Goal: Information Seeking & Learning: Learn about a topic

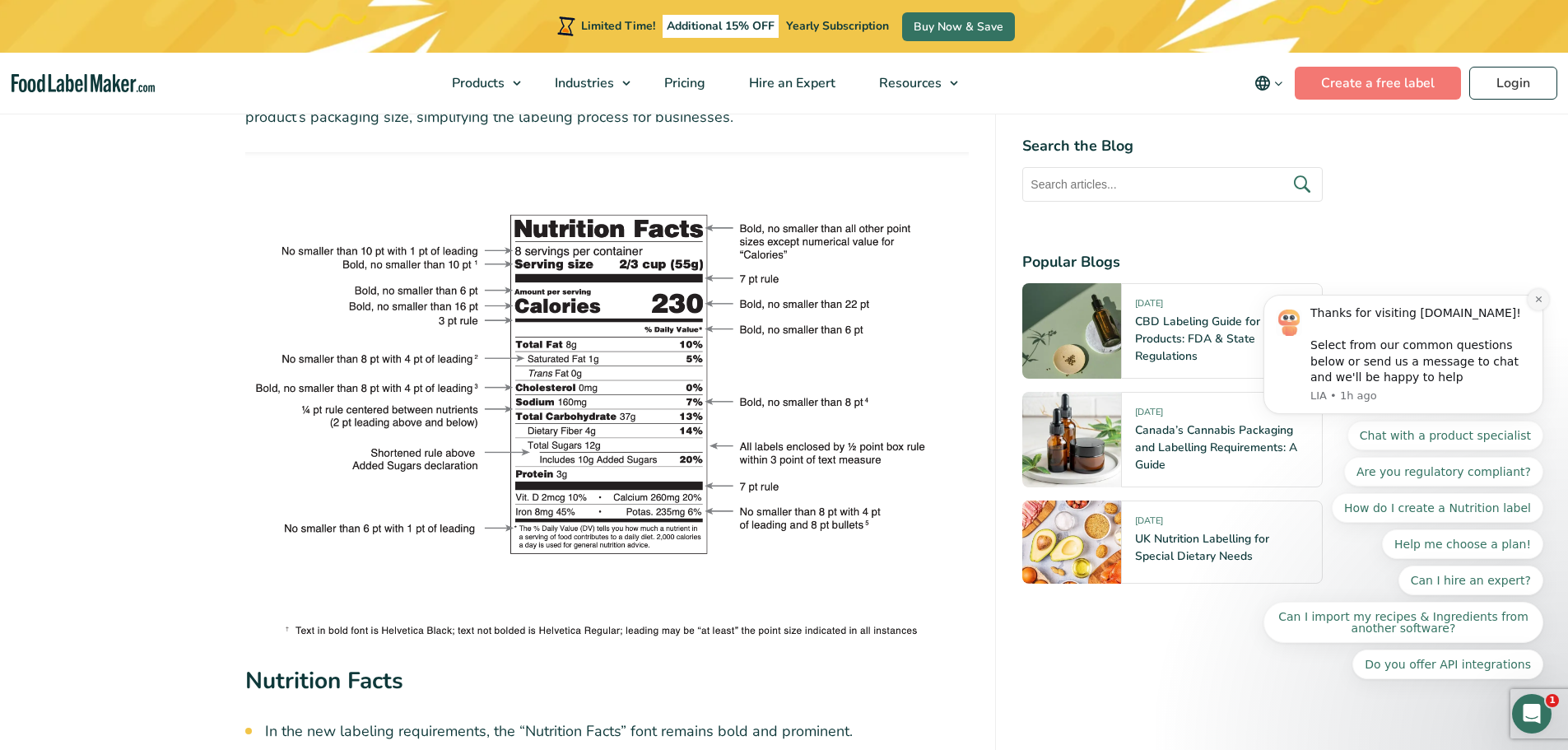
click at [1529, 310] on button "Dismiss notification" at bounding box center [1537, 299] width 21 height 21
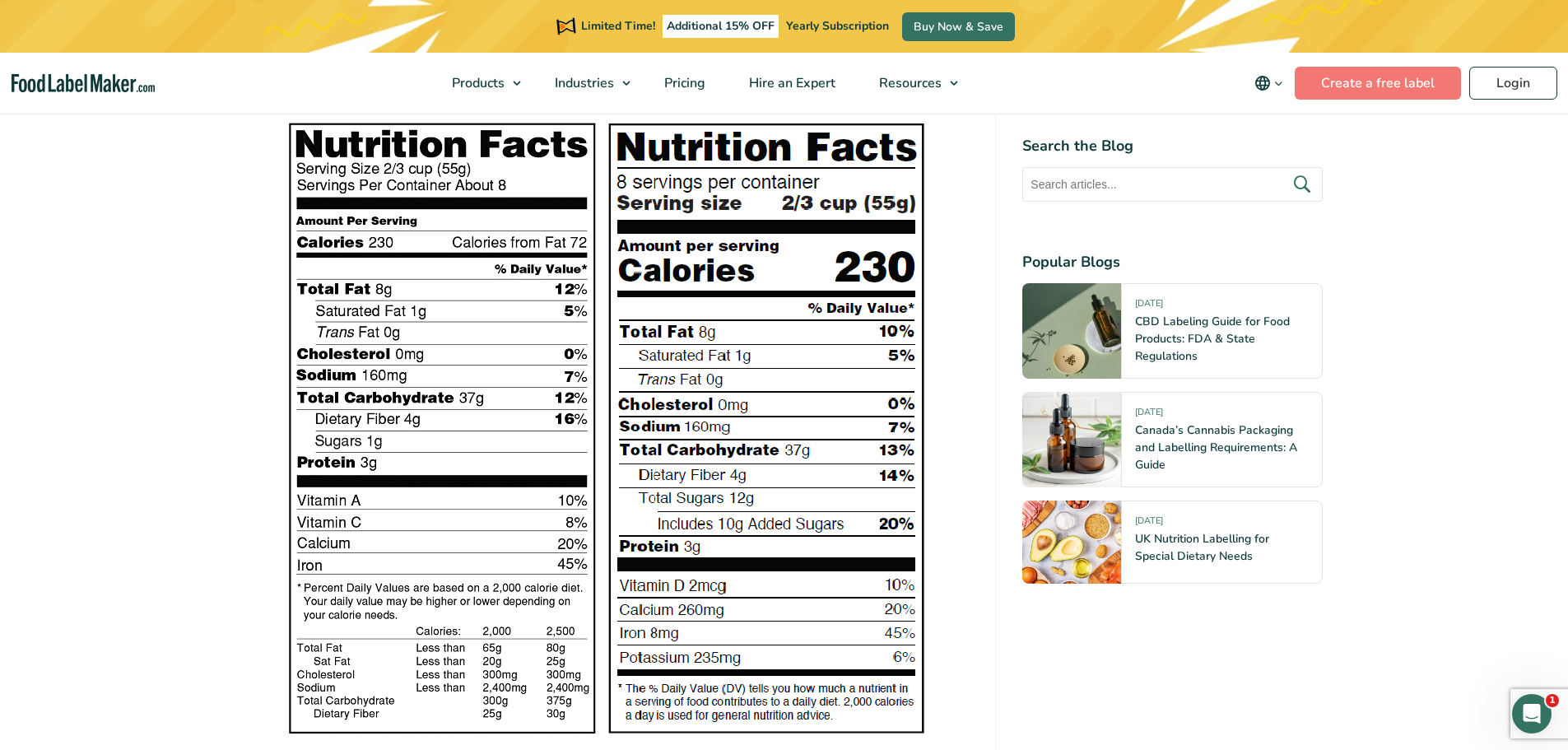
scroll to position [2222, 0]
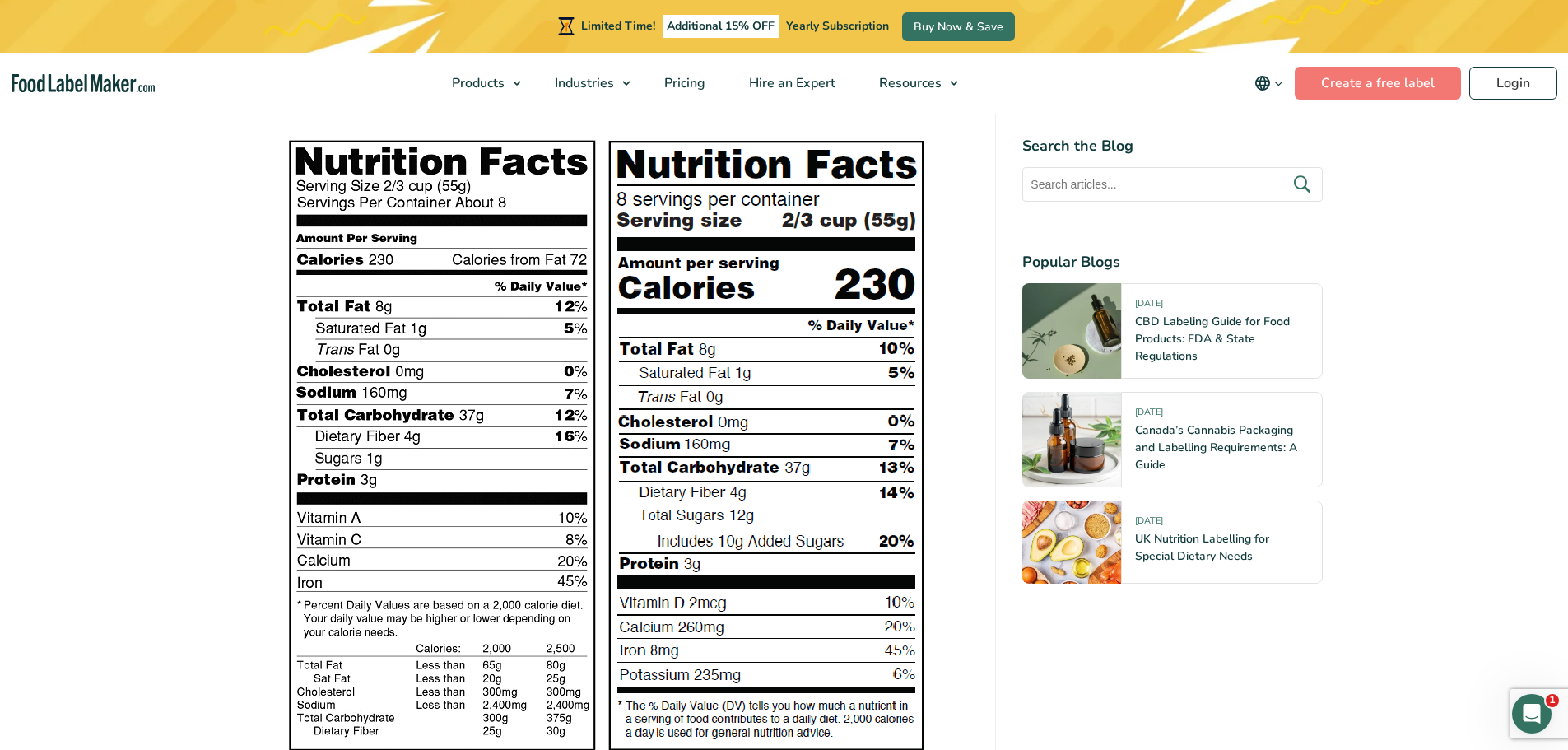
click at [951, 338] on div at bounding box center [607, 445] width 725 height 615
drag, startPoint x: 946, startPoint y: 324, endPoint x: 985, endPoint y: 466, distance: 147.3
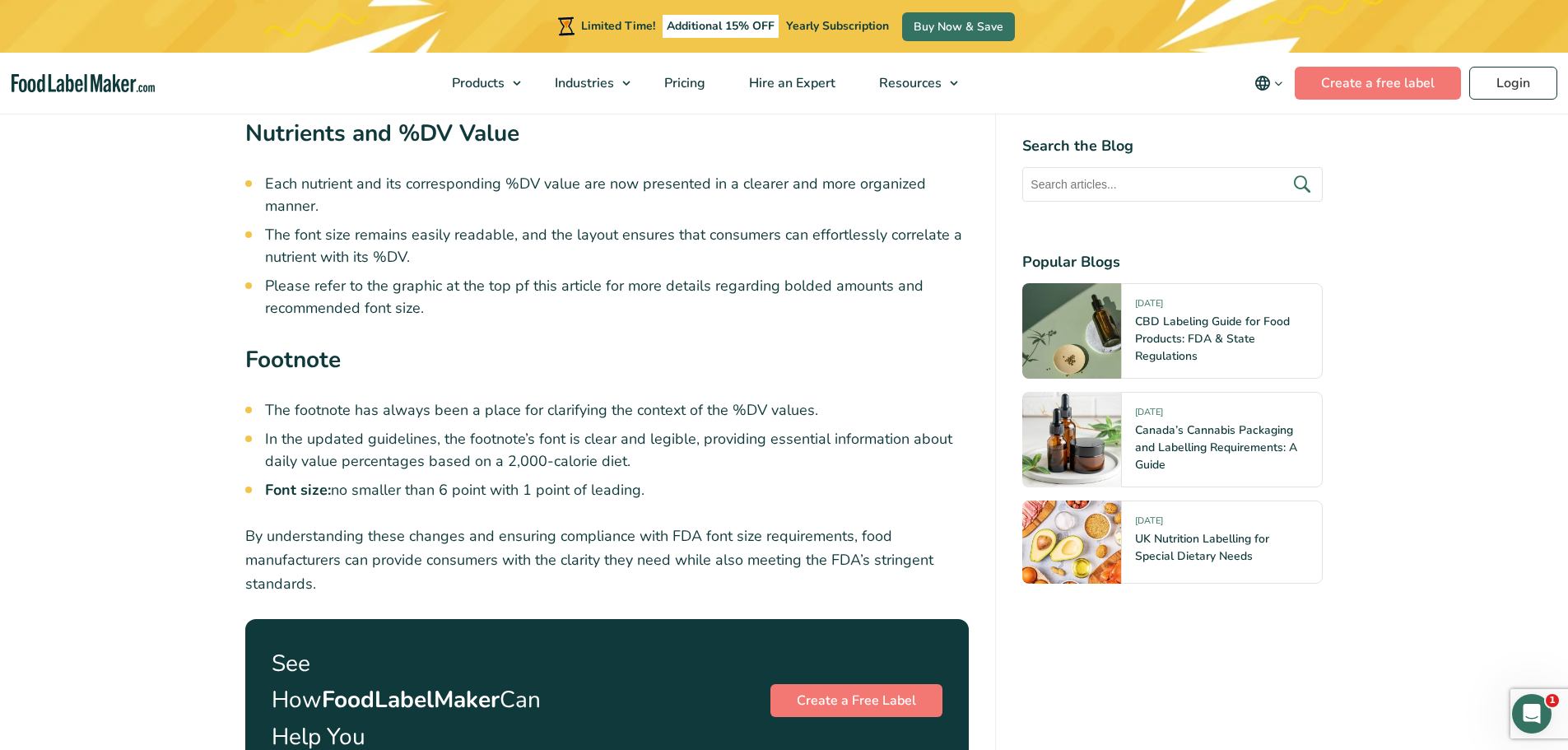
scroll to position [4856, 0]
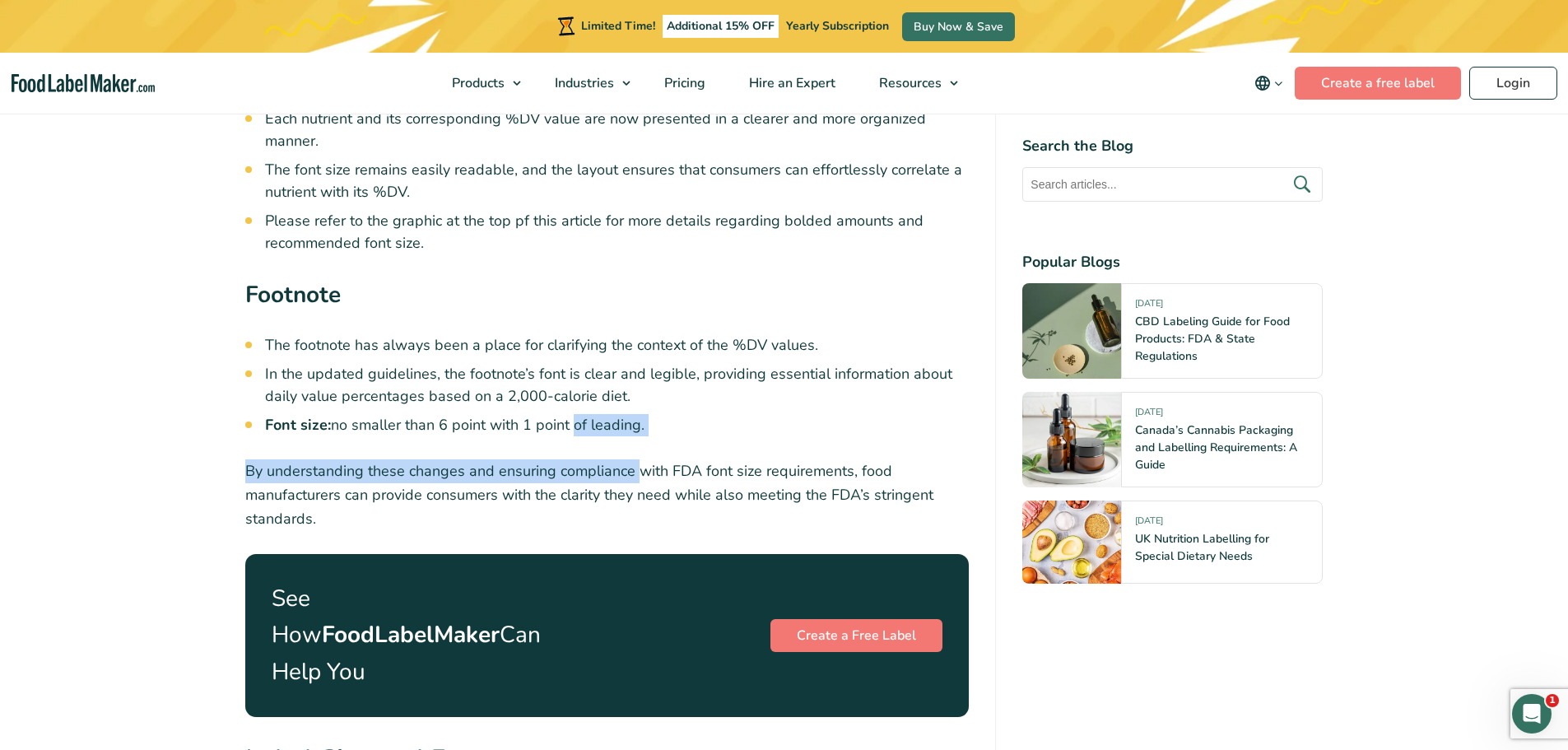
drag, startPoint x: 575, startPoint y: 425, endPoint x: 636, endPoint y: 437, distance: 62.2
click at [543, 379] on li "In the updated guidelines, the footnote’s font is clear and legible, providing …" at bounding box center [617, 385] width 704 height 44
click at [424, 400] on li "In the updated guidelines, the footnote’s font is clear and legible, providing …" at bounding box center [617, 385] width 704 height 44
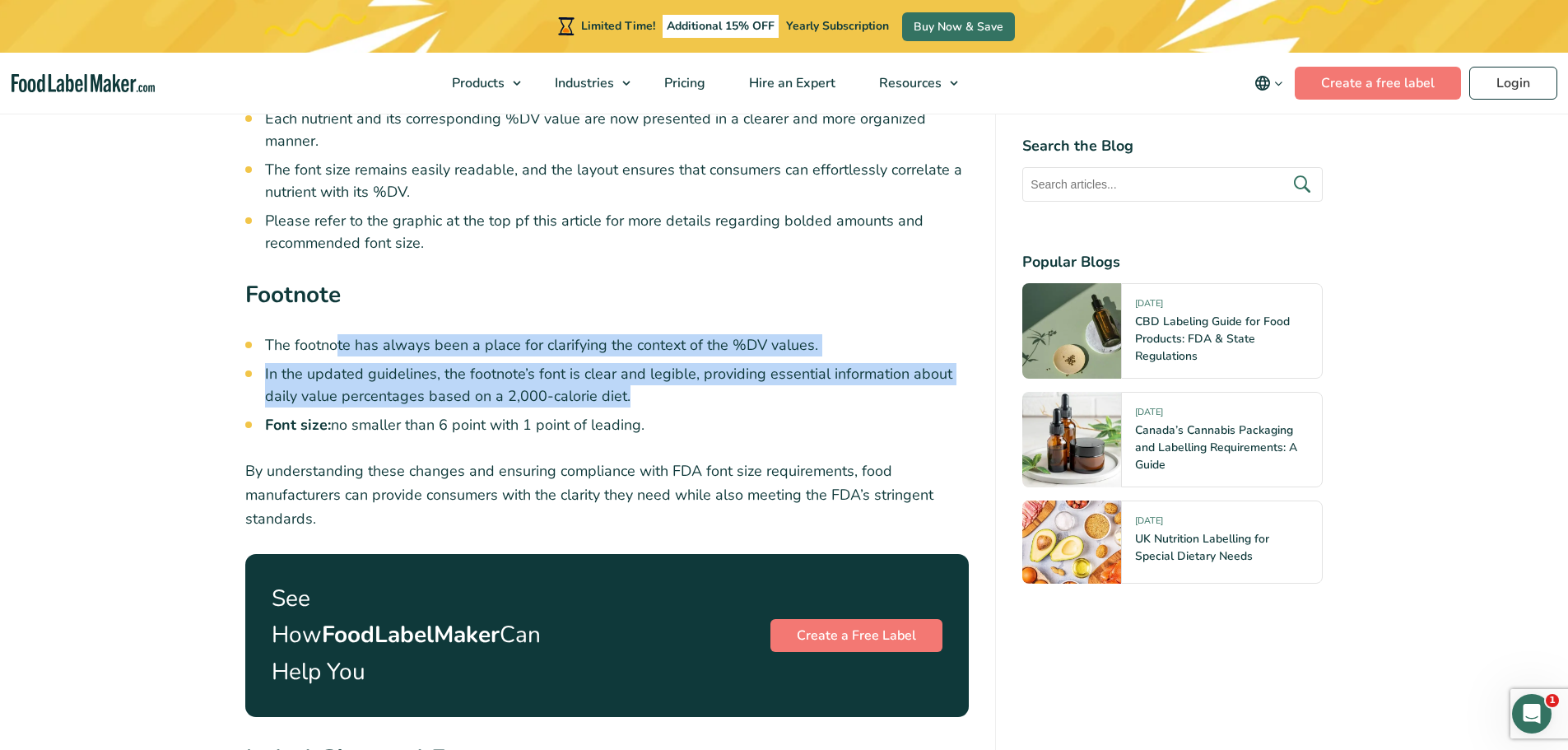
drag, startPoint x: 338, startPoint y: 334, endPoint x: 764, endPoint y: 407, distance: 432.2
click at [764, 407] on ul "The footnote has always been a place for clarifying the context of the %DV valu…" at bounding box center [617, 385] width 704 height 102
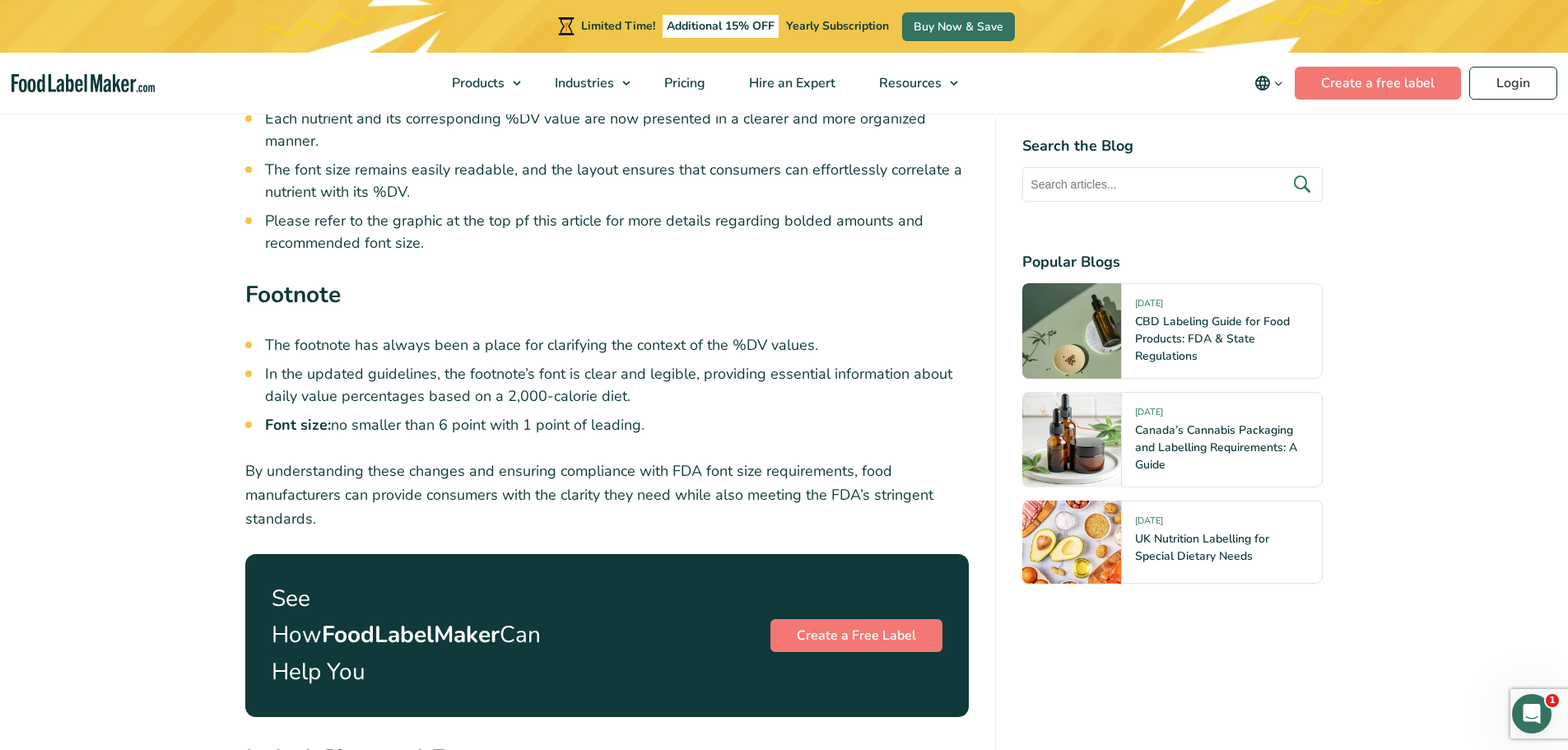
click at [492, 316] on h3 "Footnote" at bounding box center [607, 298] width 725 height 43
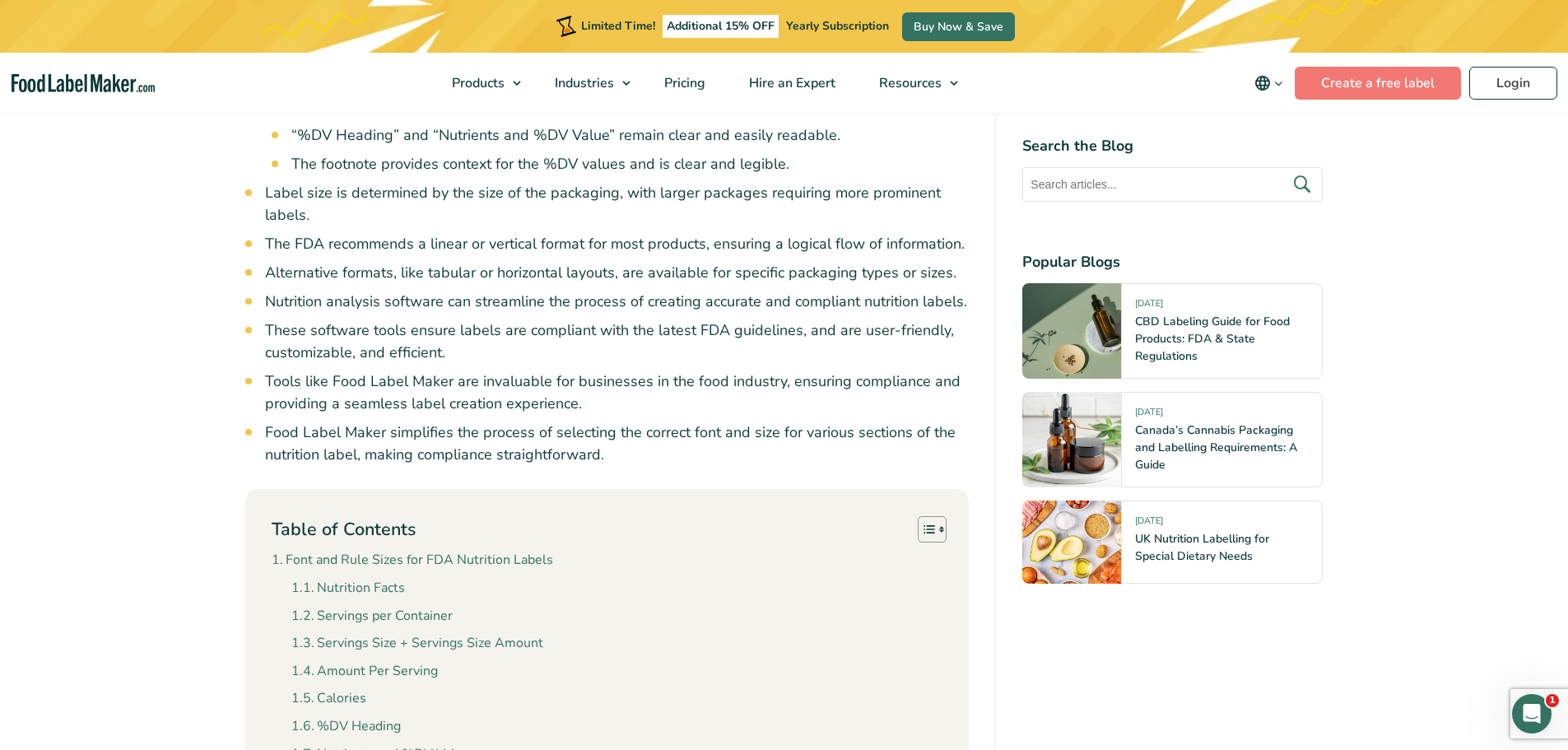
scroll to position [905, 0]
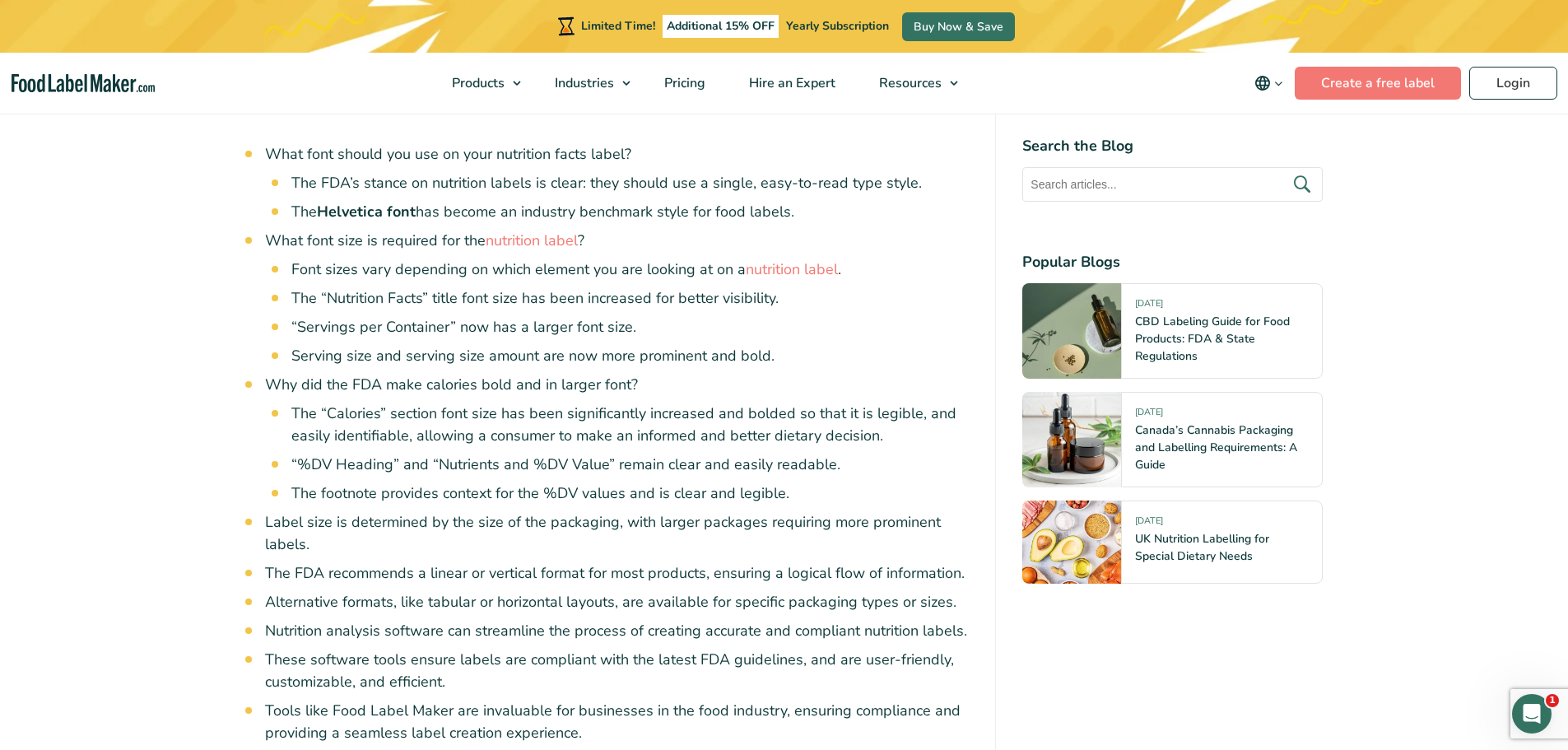
click at [537, 275] on li "Font sizes vary depending on which element you are looking at on a nutrition la…" at bounding box center [631, 269] width 678 height 22
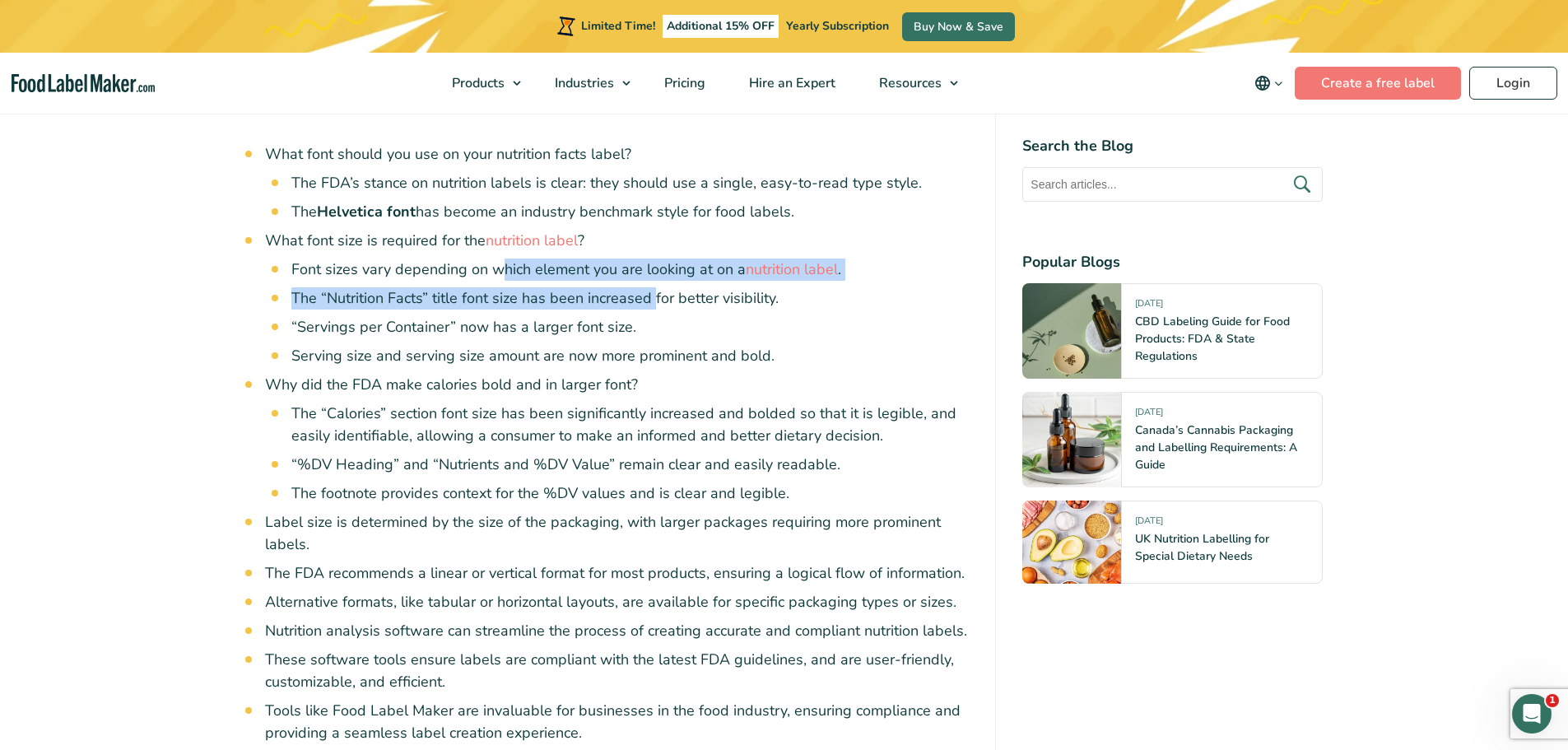
drag, startPoint x: 503, startPoint y: 267, endPoint x: 654, endPoint y: 289, distance: 152.6
click at [654, 289] on ul "Font sizes vary depending on which element you are looking at on a nutrition la…" at bounding box center [631, 313] width 678 height 108
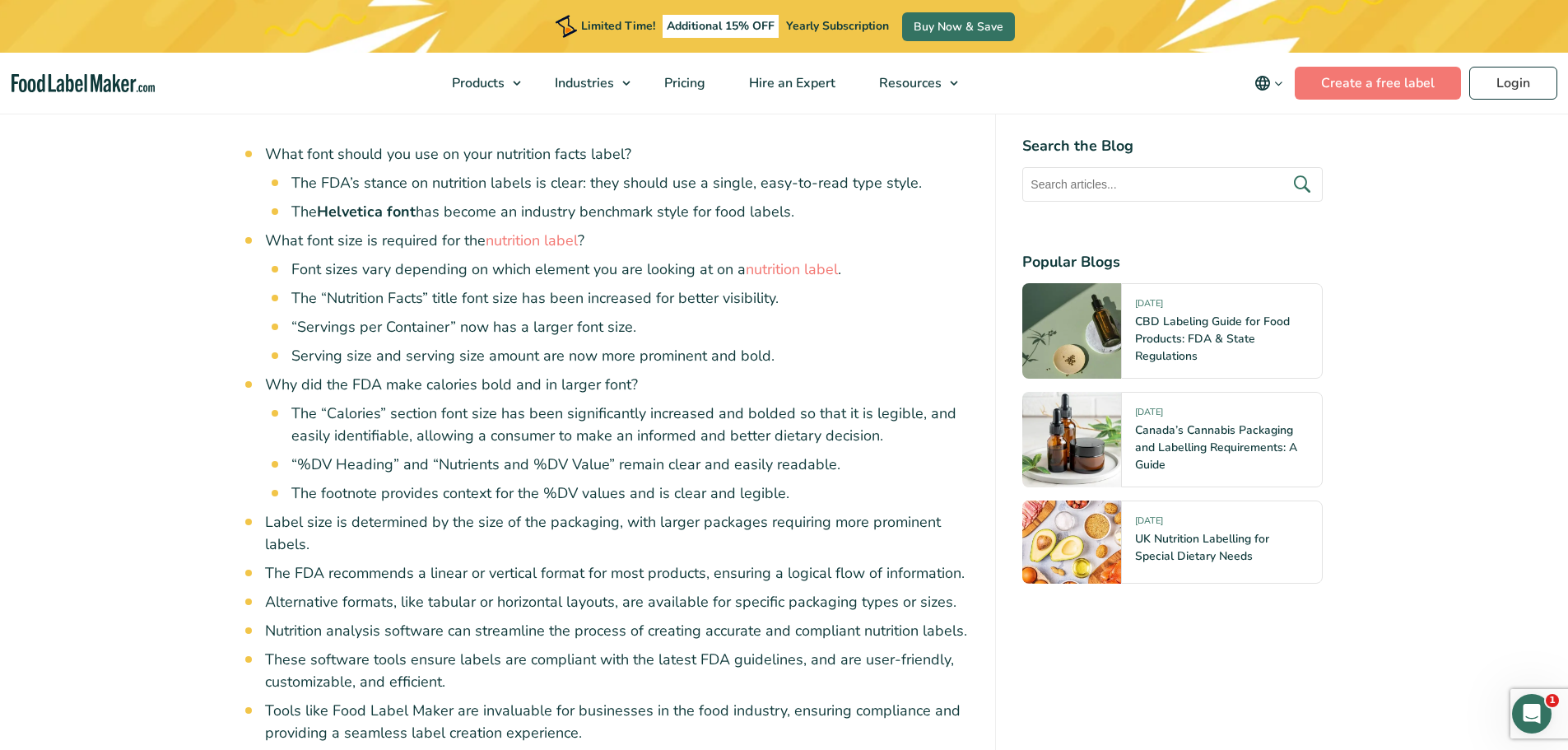
click at [472, 587] on ul "What font should you use on your nutrition facts label? The FDA’s stance on nut…" at bounding box center [617, 469] width 704 height 652
drag, startPoint x: 286, startPoint y: 581, endPoint x: 729, endPoint y: 550, distance: 444.1
click at [727, 551] on ul "What font should you use on your nutrition facts label? The FDA’s stance on nut…" at bounding box center [617, 469] width 704 height 652
click at [577, 590] on ul "What font should you use on your nutrition facts label? The FDA’s stance on nut…" at bounding box center [617, 469] width 704 height 652
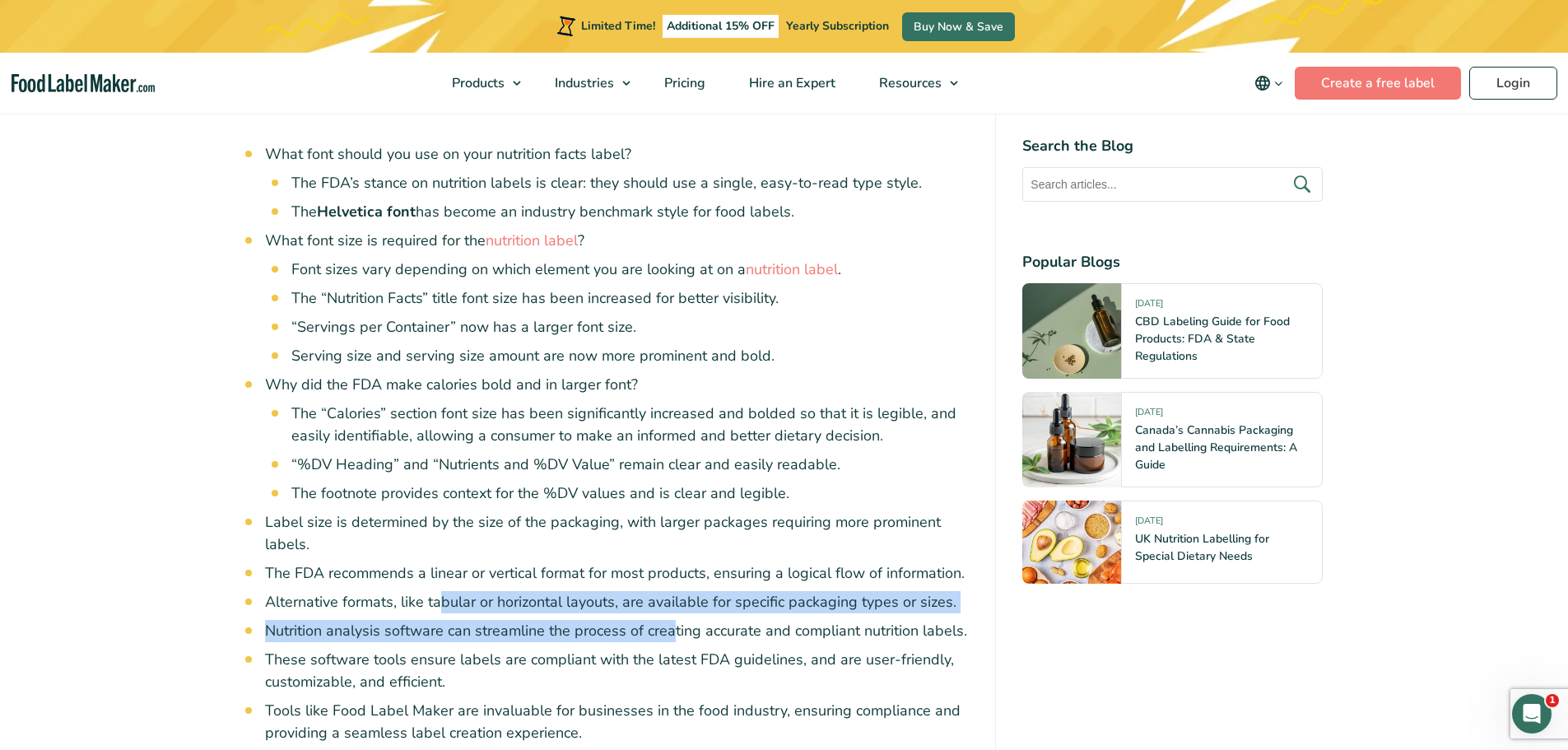
drag, startPoint x: 439, startPoint y: 603, endPoint x: 671, endPoint y: 624, distance: 232.9
click at [671, 624] on ul "What font should you use on your nutrition facts label? The FDA’s stance on nut…" at bounding box center [617, 469] width 704 height 652
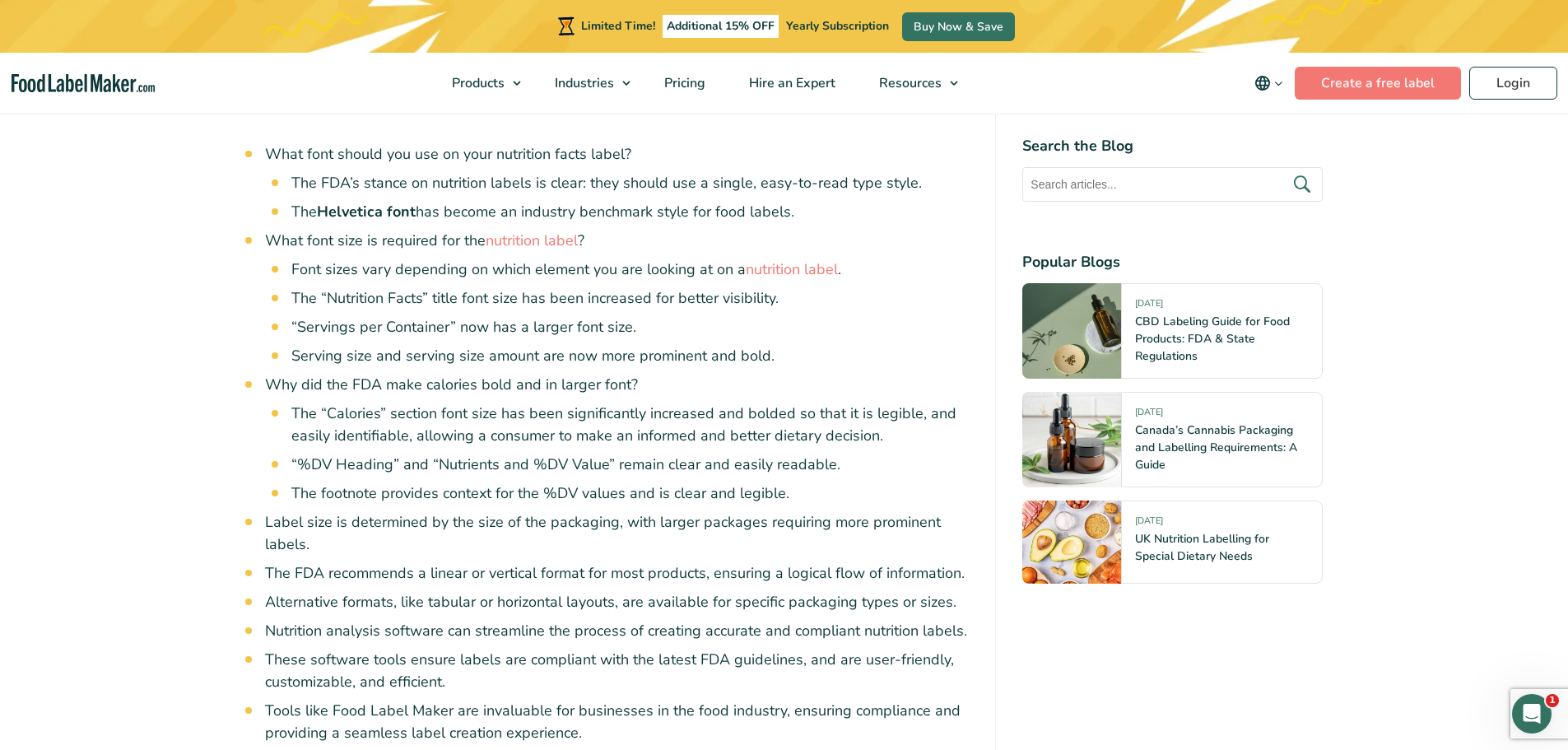
click at [505, 359] on li "Serving size and serving size amount are now more prominent and bold." at bounding box center [631, 356] width 678 height 22
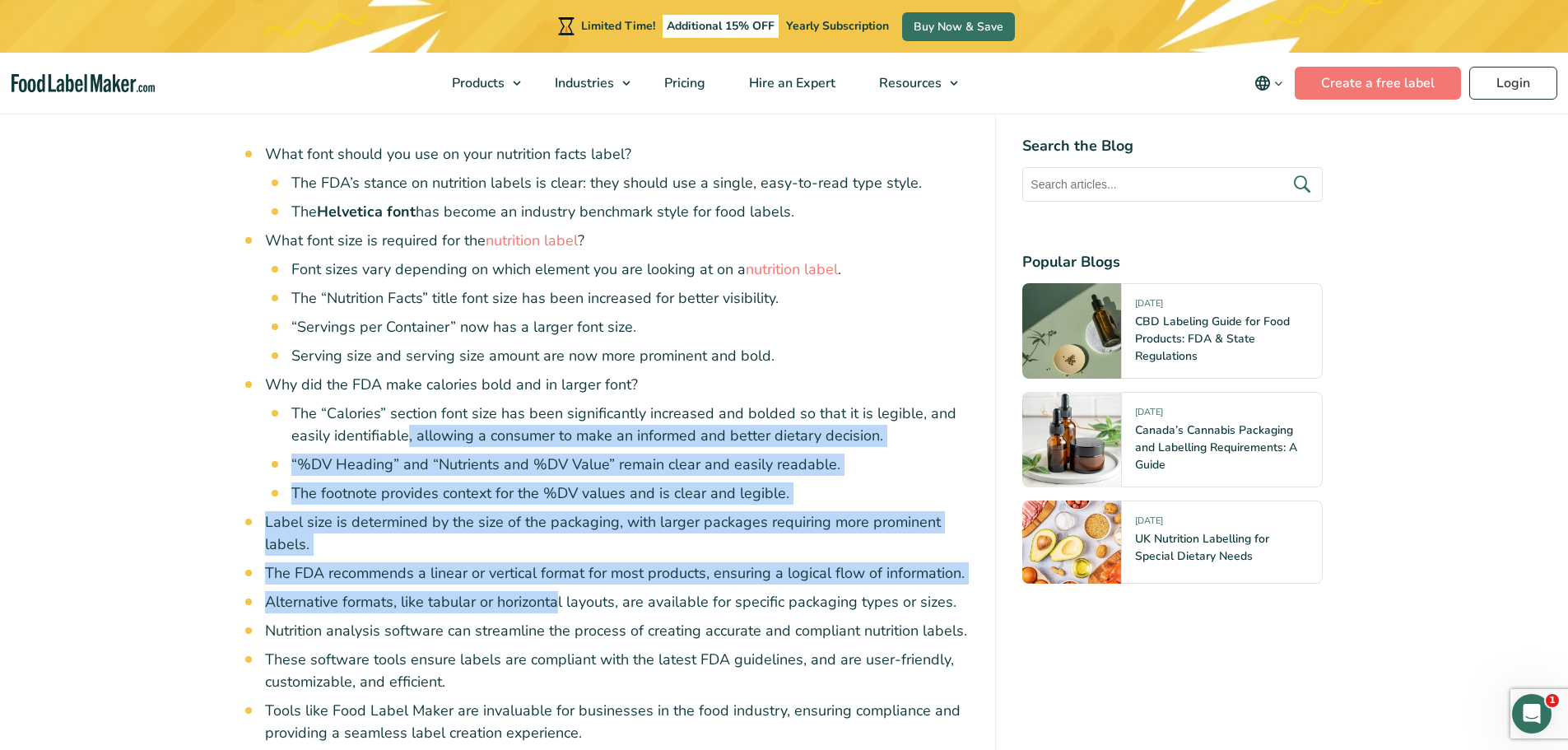
drag, startPoint x: 421, startPoint y: 425, endPoint x: 568, endPoint y: 613, distance: 238.6
click at [564, 613] on ul "What font should you use on your nutrition facts label? The FDA’s stance on nut…" at bounding box center [617, 469] width 704 height 652
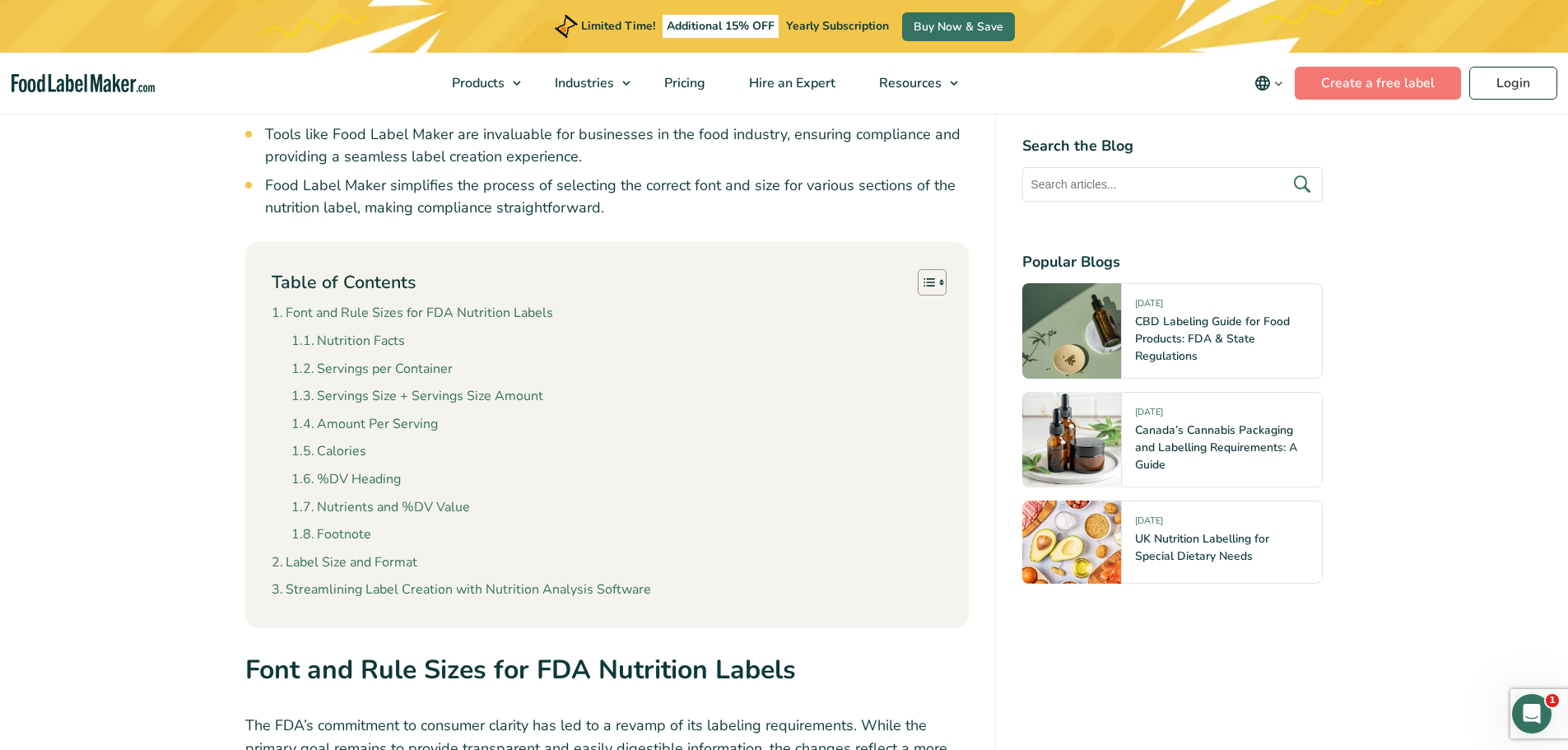
scroll to position [1728, 0]
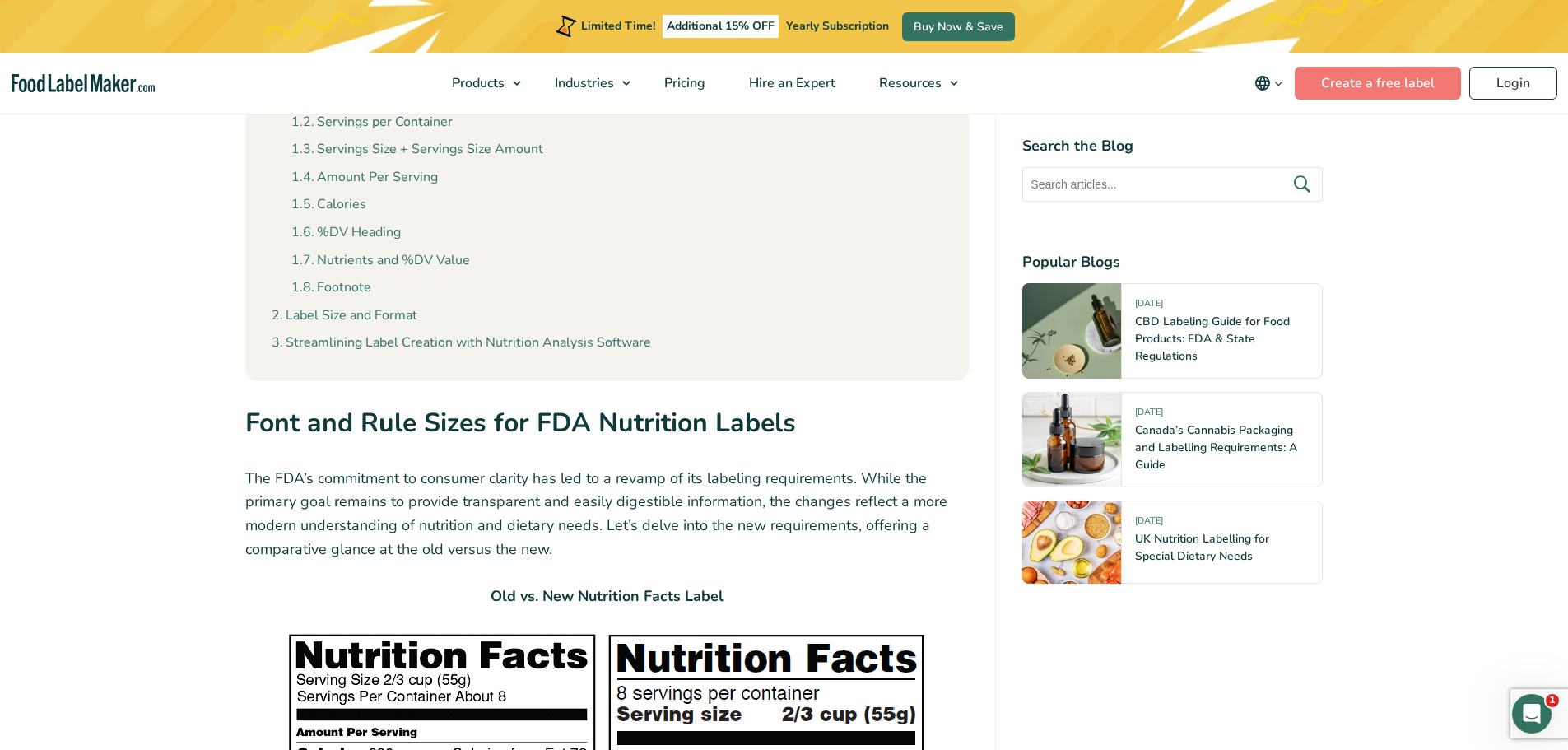
click at [598, 539] on p "The FDA’s commitment to consumer clarity has led to a revamp of its labeling re…" at bounding box center [607, 514] width 725 height 95
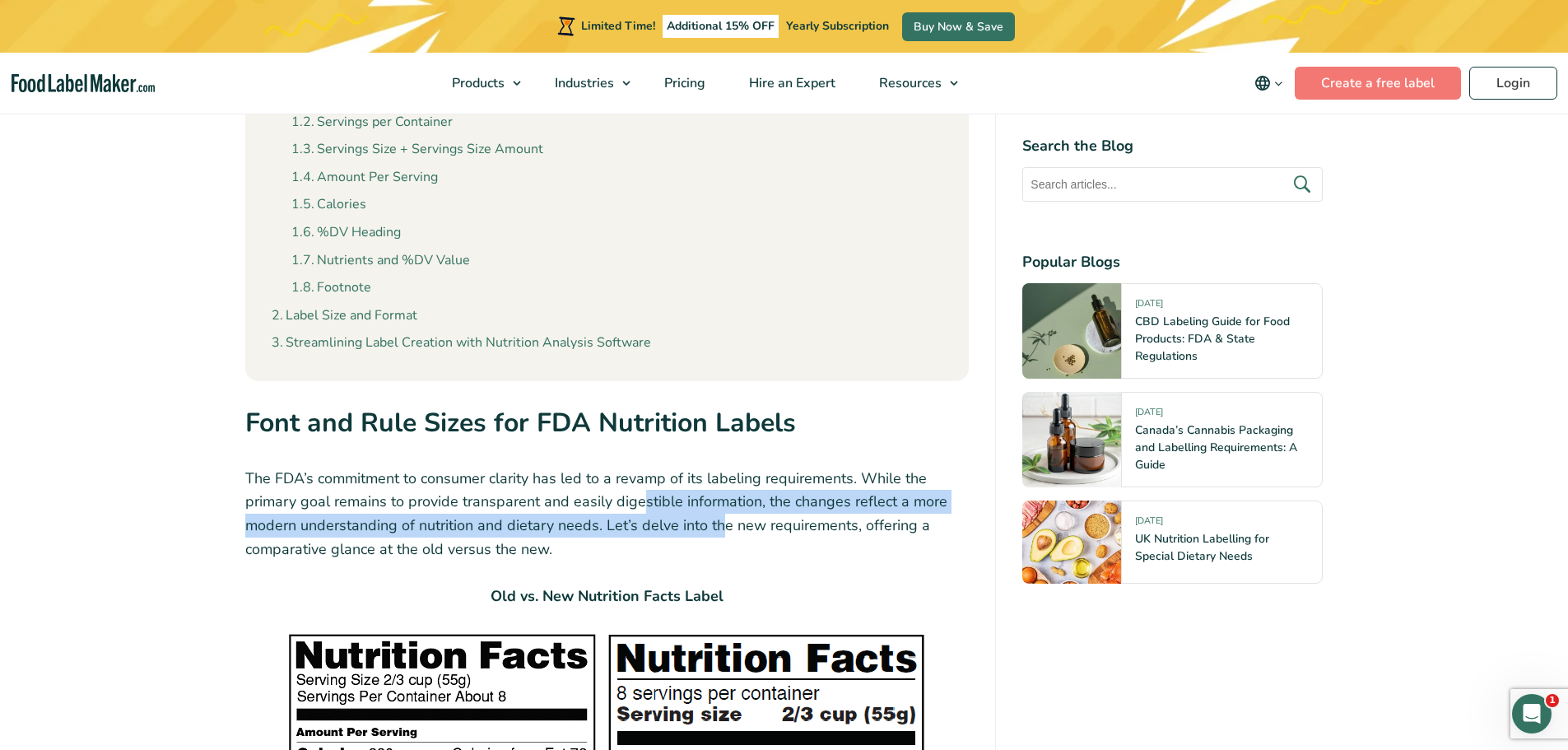
drag, startPoint x: 637, startPoint y: 512, endPoint x: 718, endPoint y: 531, distance: 83.2
click at [718, 531] on p "The FDA’s commitment to consumer clarity has led to a revamp of its labeling re…" at bounding box center [607, 514] width 725 height 95
click at [714, 518] on p "The FDA’s commitment to consumer clarity has led to a revamp of its labeling re…" at bounding box center [607, 514] width 725 height 95
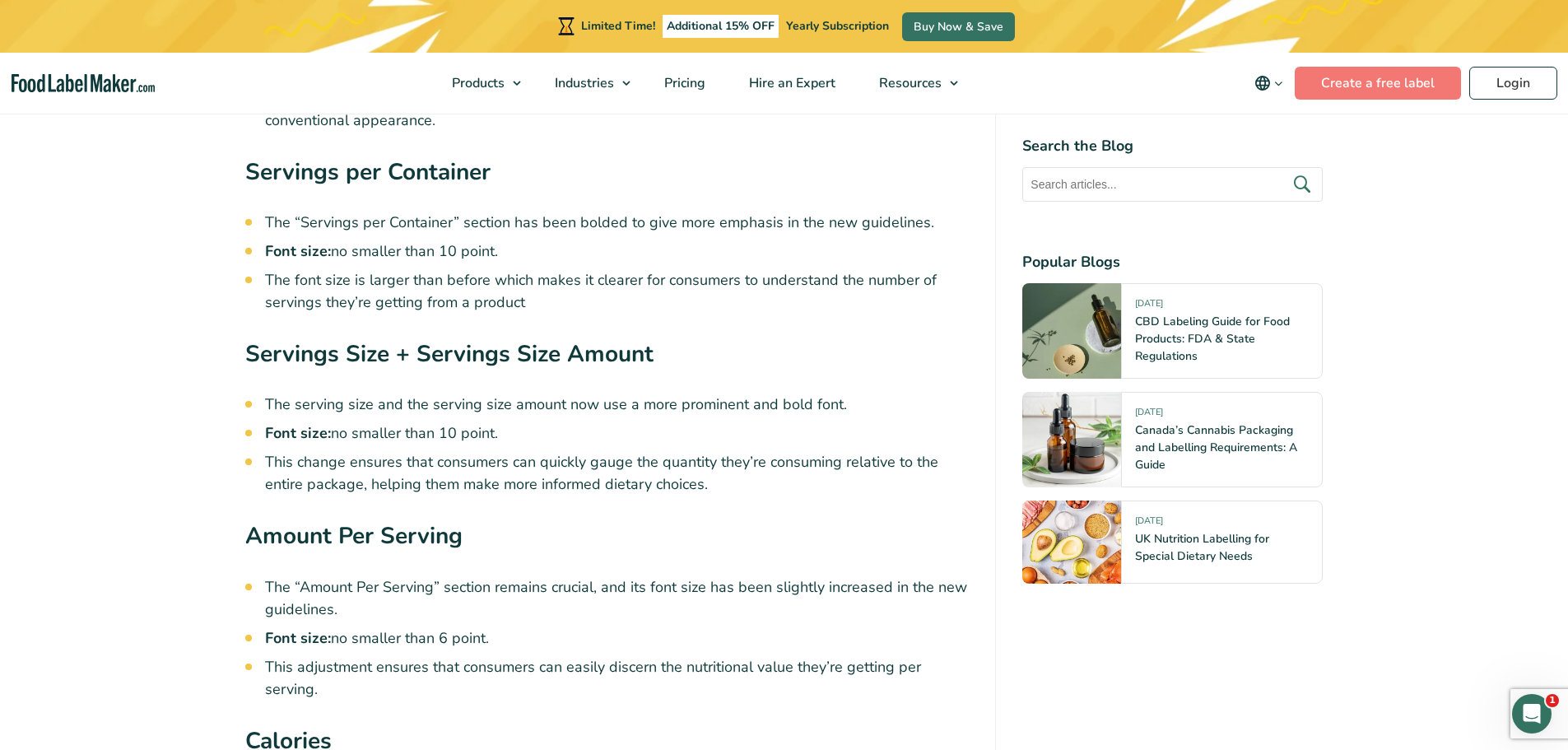
scroll to position [4033, 0]
